Goal: Task Accomplishment & Management: Complete application form

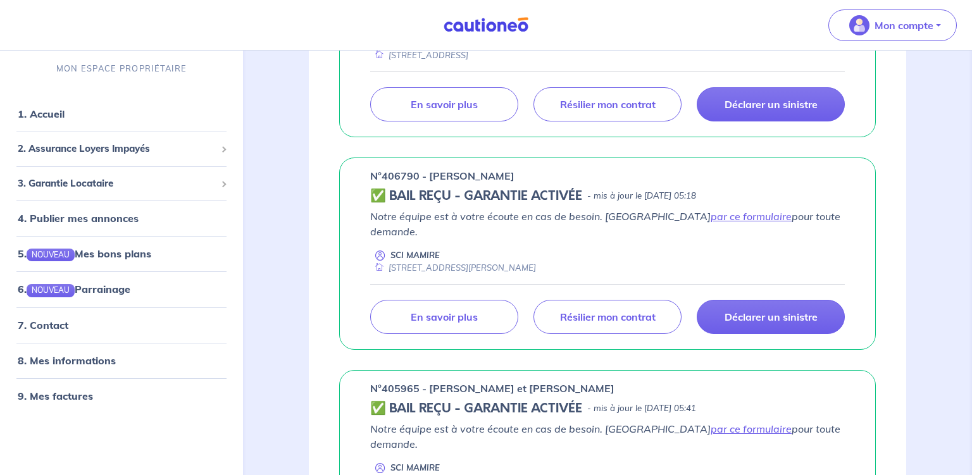
scroll to position [334, 0]
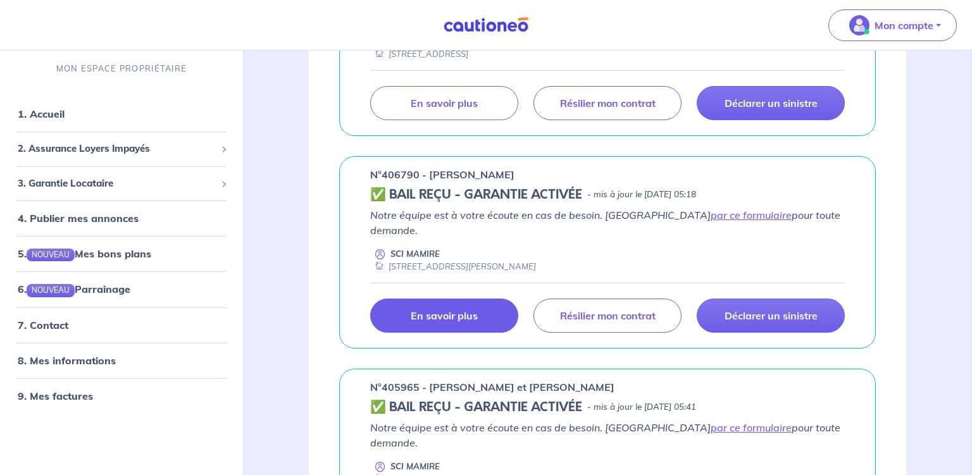
click at [463, 310] on p "En savoir plus" at bounding box center [444, 316] width 67 height 13
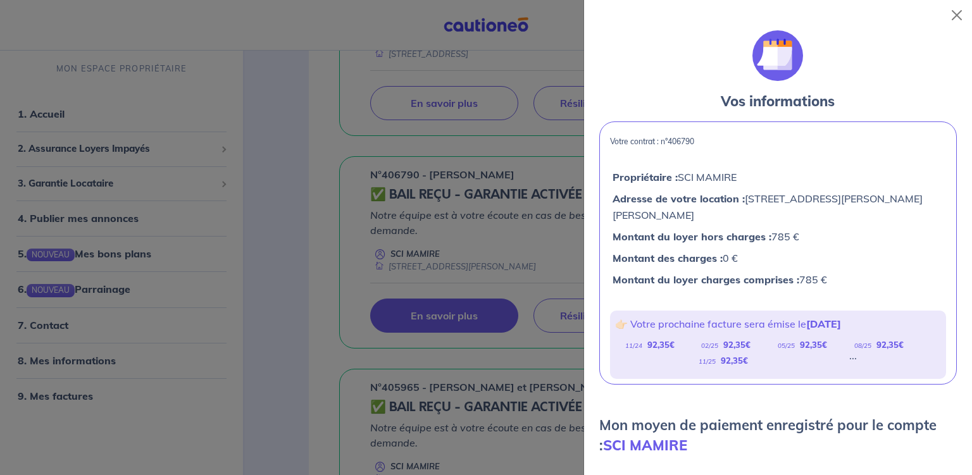
click at [270, 251] on div at bounding box center [486, 237] width 972 height 475
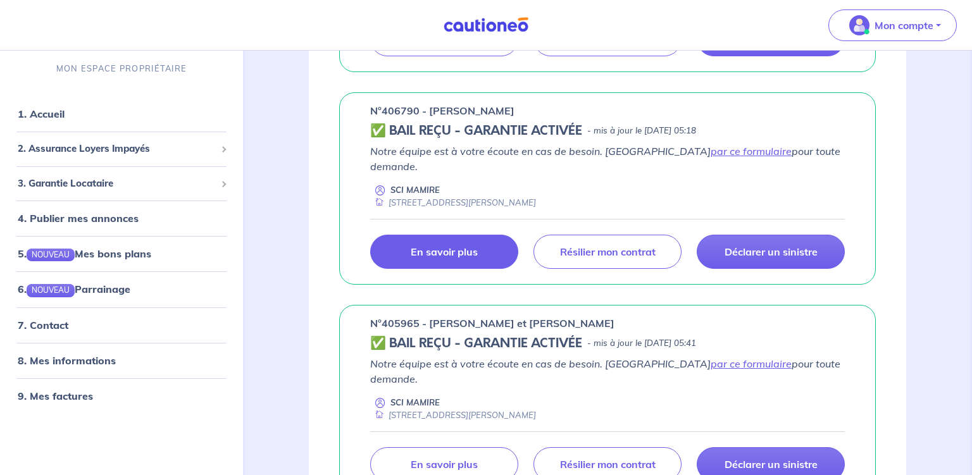
scroll to position [401, 0]
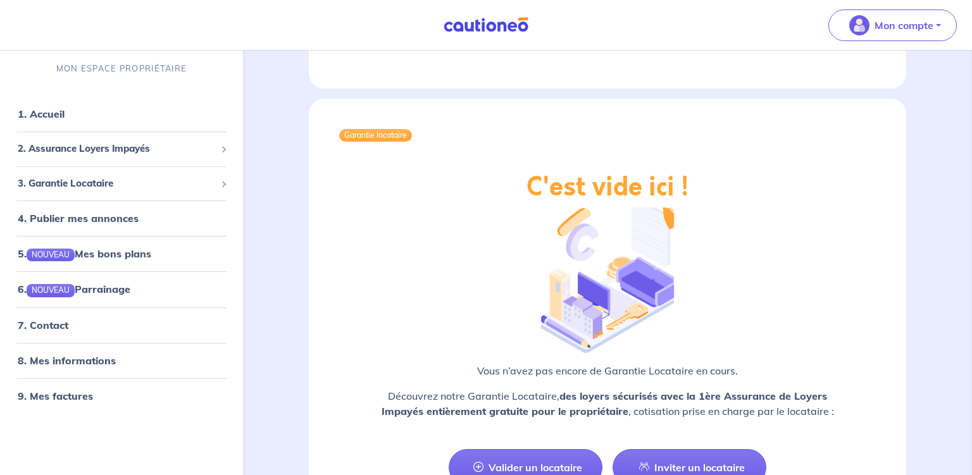
scroll to position [2006, 0]
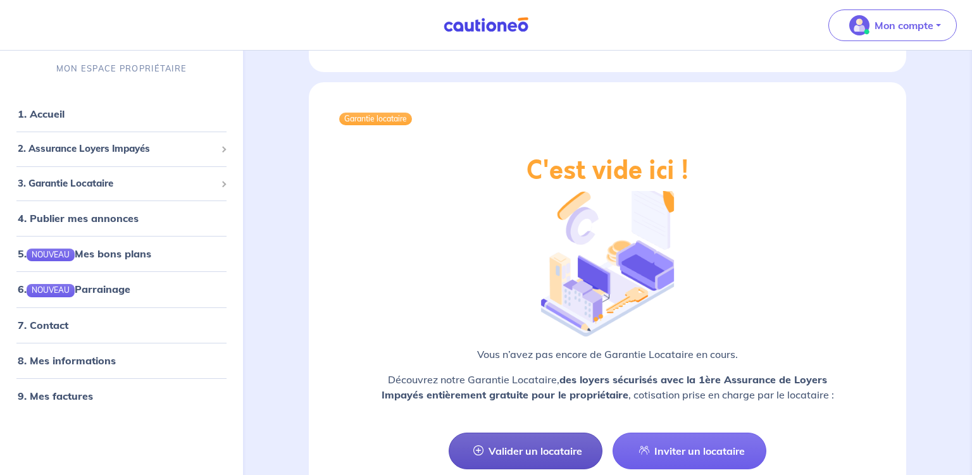
click at [534, 433] on link "Valider un locataire" at bounding box center [526, 451] width 154 height 37
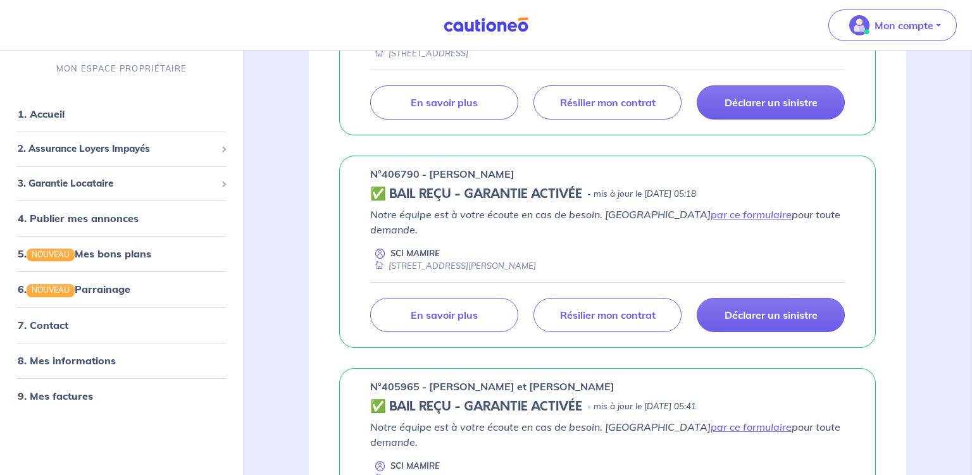
scroll to position [334, 0]
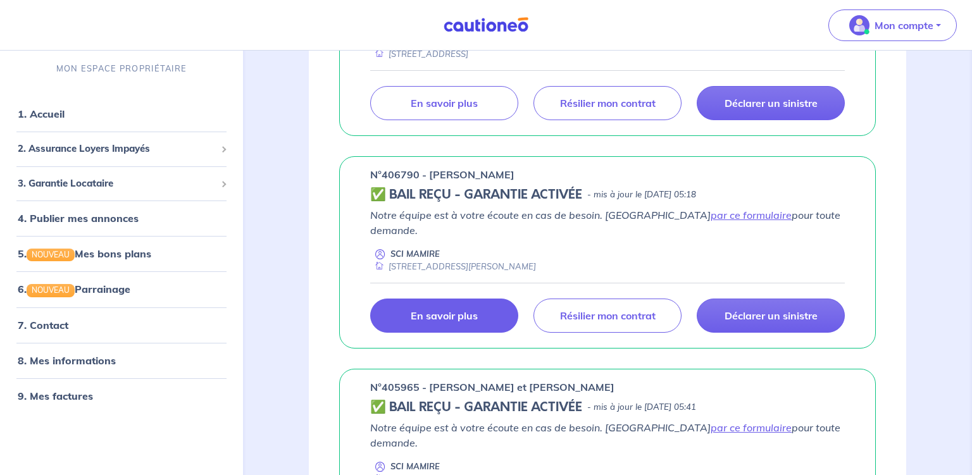
click at [442, 310] on p "En savoir plus" at bounding box center [444, 316] width 67 height 13
